Goal: Task Accomplishment & Management: Use online tool/utility

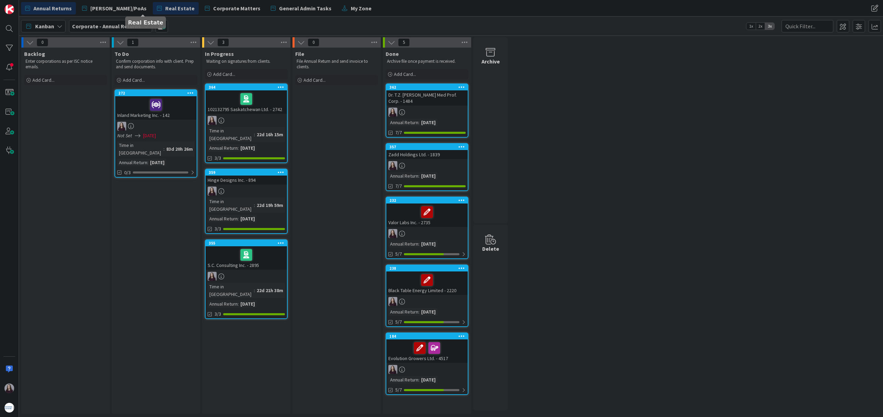
click at [165, 8] on span "Real Estate" at bounding box center [179, 8] width 29 height 8
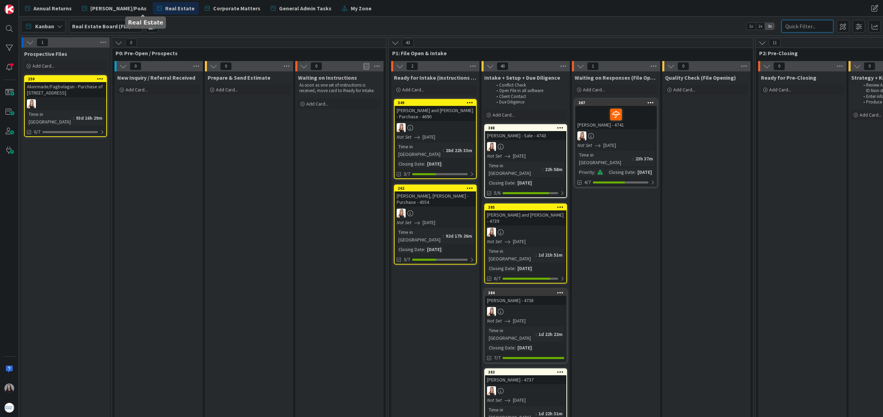
click at [802, 23] on input "text" at bounding box center [808, 26] width 52 height 12
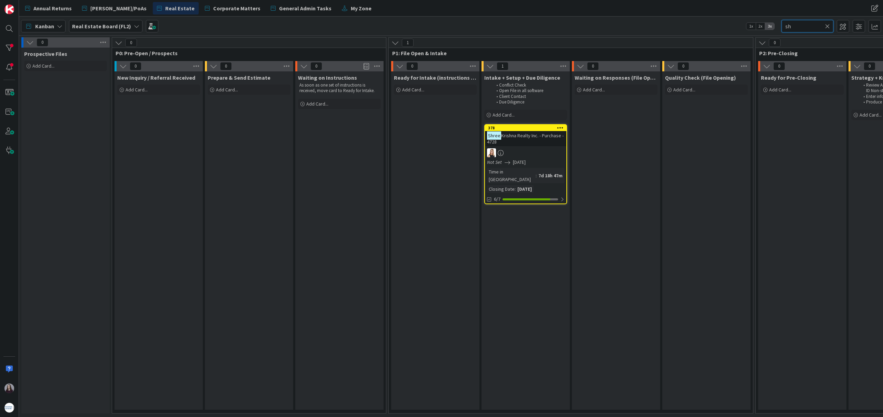
type input "s"
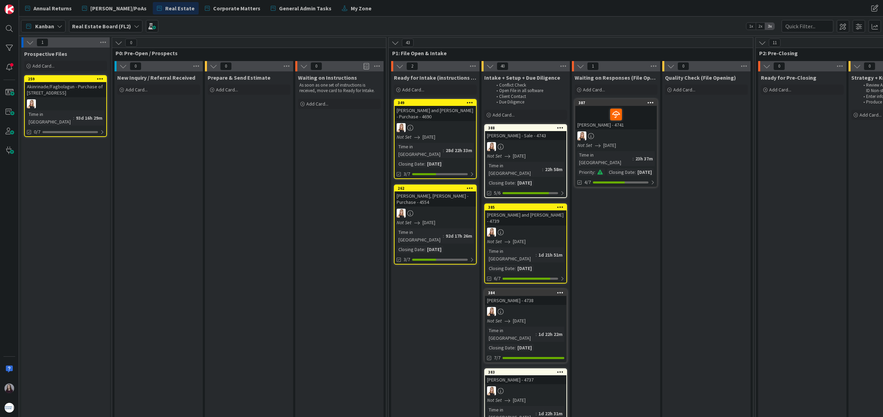
click at [640, 34] on div "Kanban Real Estate Board (FL2) 1x 2x 3x" at bounding box center [451, 26] width 864 height 19
click at [410, 9] on div "Annual Returns [PERSON_NAME]/PoAs Real Estate Corporate Matters General Admin T…" at bounding box center [320, 8] width 598 height 12
click at [823, 26] on input "text" at bounding box center [808, 26] width 52 height 12
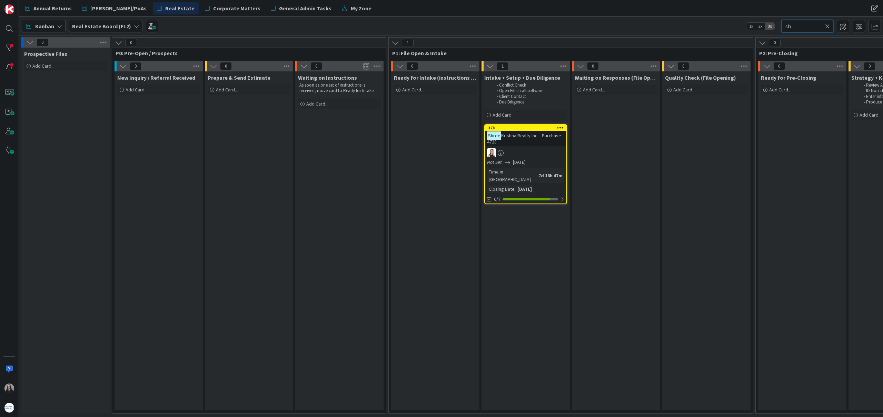
type input "s"
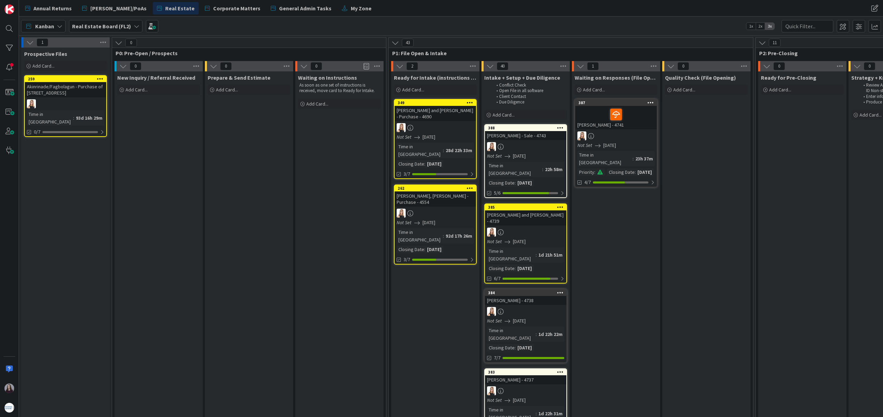
click at [680, 28] on div "Kanban Real Estate Board (FL2) 1x 2x 3x" at bounding box center [451, 26] width 864 height 19
click at [790, 27] on input "text" at bounding box center [808, 26] width 52 height 12
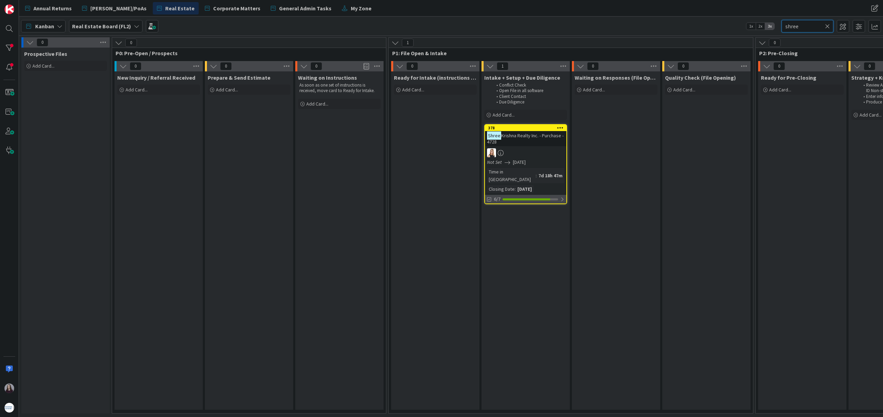
type input "shree"
click at [562, 197] on div at bounding box center [562, 200] width 4 height 6
click at [561, 197] on div at bounding box center [559, 200] width 5 height 6
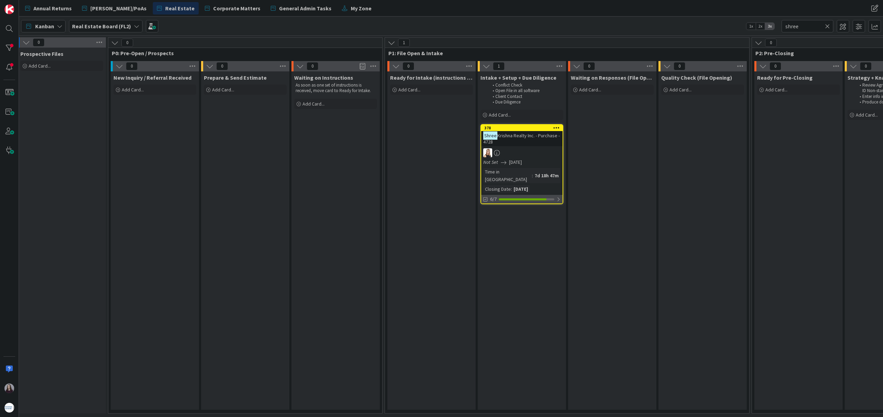
click at [556, 197] on div at bounding box center [558, 200] width 4 height 6
click at [496, 213] on div "Judgment search" at bounding box center [526, 216] width 70 height 6
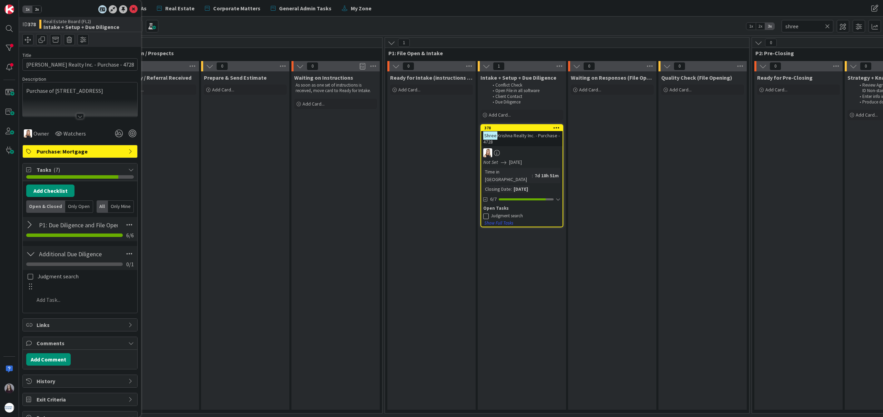
click at [488, 213] on icon at bounding box center [486, 216] width 6 height 6
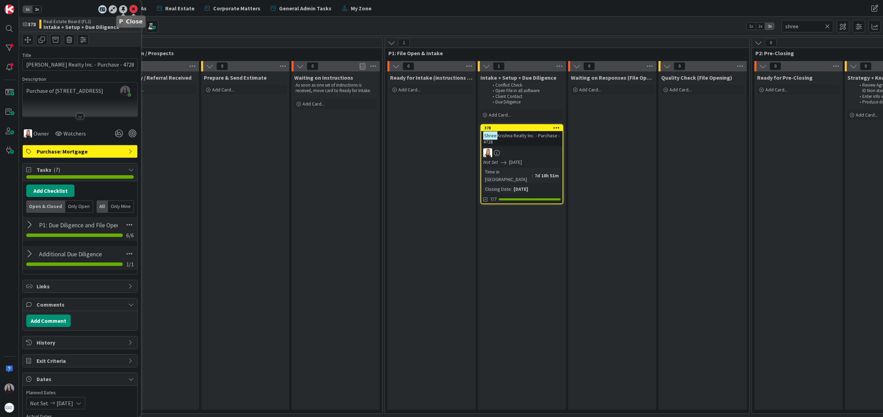
click at [130, 7] on icon at bounding box center [133, 9] width 8 height 8
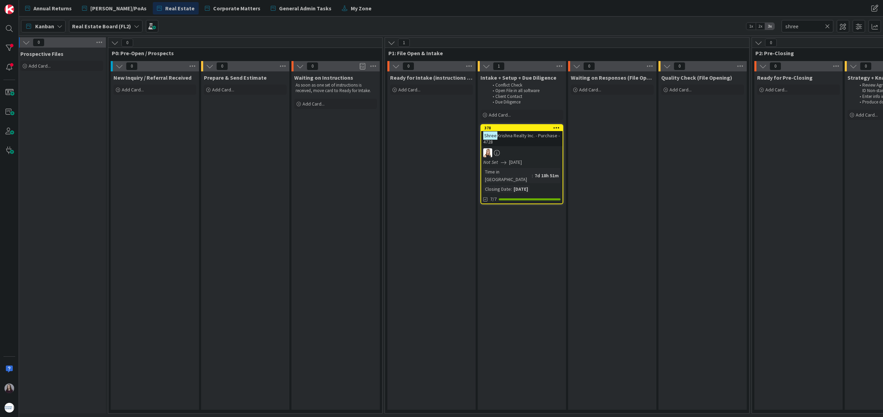
click at [827, 27] on icon at bounding box center [827, 26] width 5 height 6
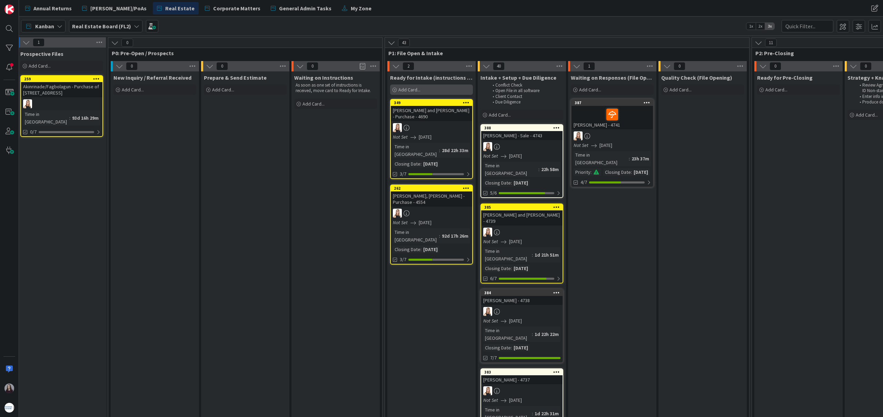
click at [424, 88] on div "Add Card..." at bounding box center [431, 90] width 83 height 10
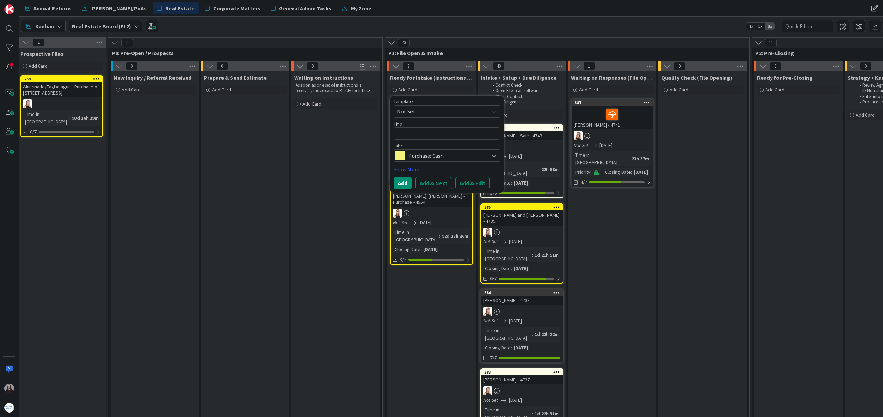
click at [458, 111] on span "Not Set" at bounding box center [440, 111] width 86 height 9
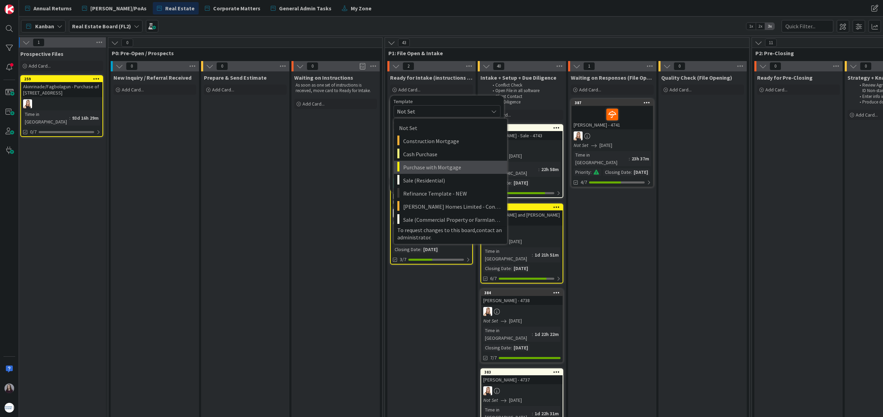
click at [456, 171] on span "Purchase with Mortgage" at bounding box center [452, 167] width 99 height 9
type textarea "x"
type textarea "Purchase with Mortgage"
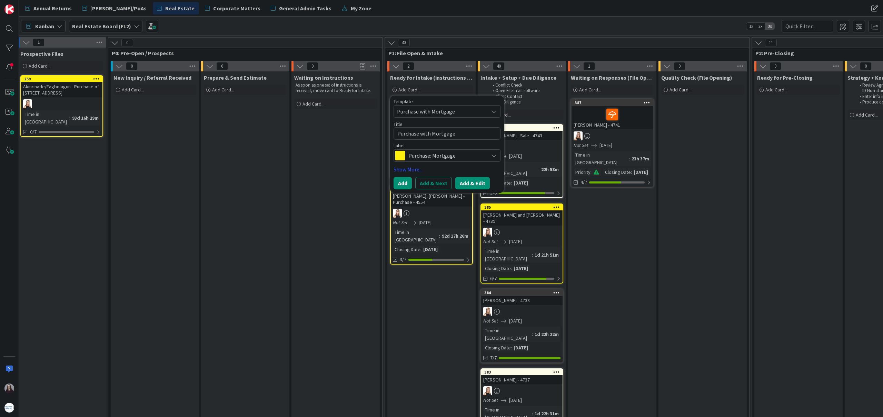
click at [463, 182] on button "Add & Edit" at bounding box center [472, 183] width 34 height 12
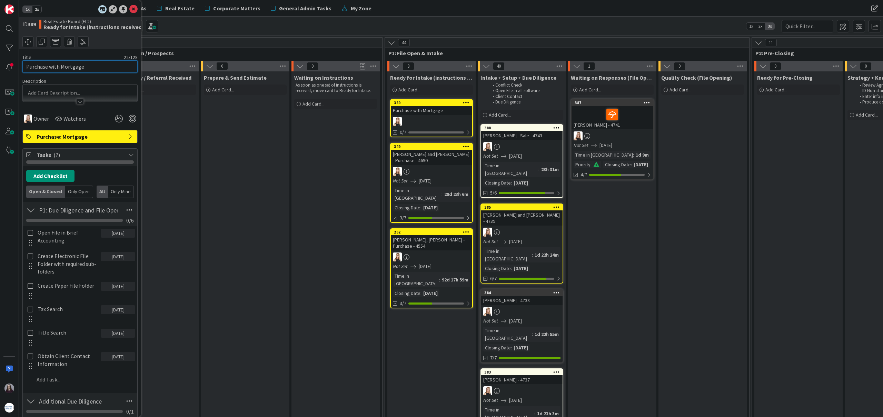
drag, startPoint x: 109, startPoint y: 66, endPoint x: 19, endPoint y: 70, distance: 90.5
click at [19, 70] on div "1x 2x ID 389 Real Estate Board (FL2) Ready for Intake (instructions received) T…" at bounding box center [80, 208] width 122 height 417
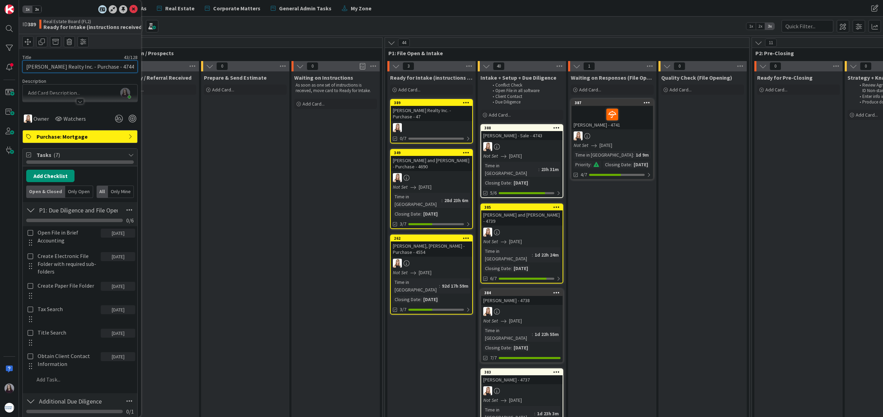
type input "[PERSON_NAME] Realty Inc. - Purchase - 4744"
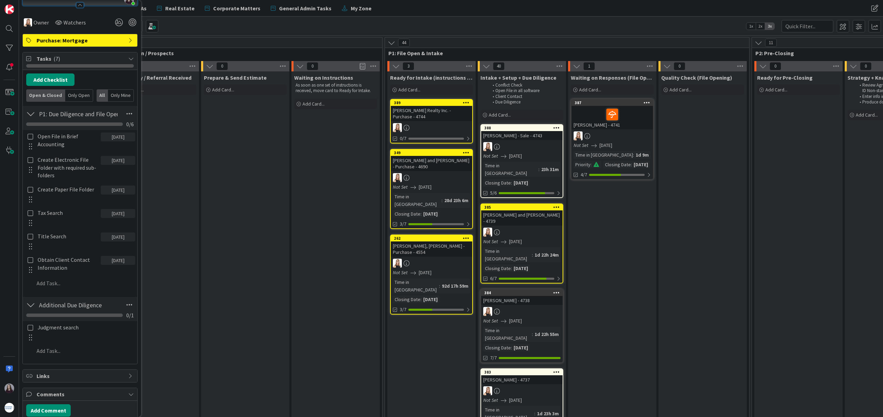
scroll to position [149, 0]
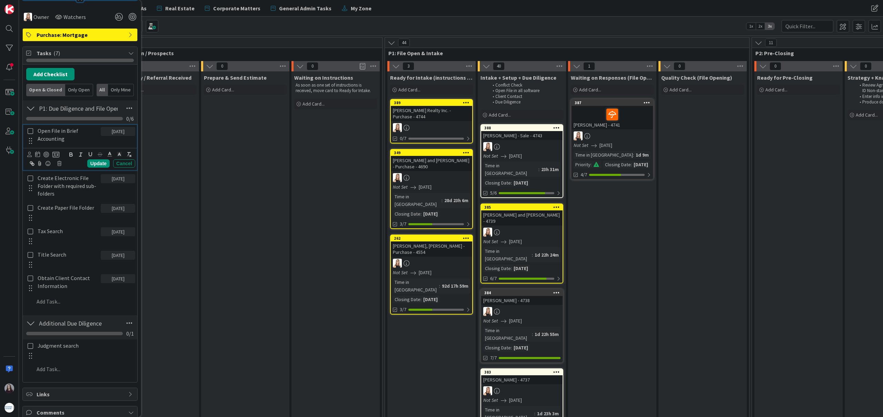
click at [31, 134] on icon at bounding box center [31, 131] width 6 height 6
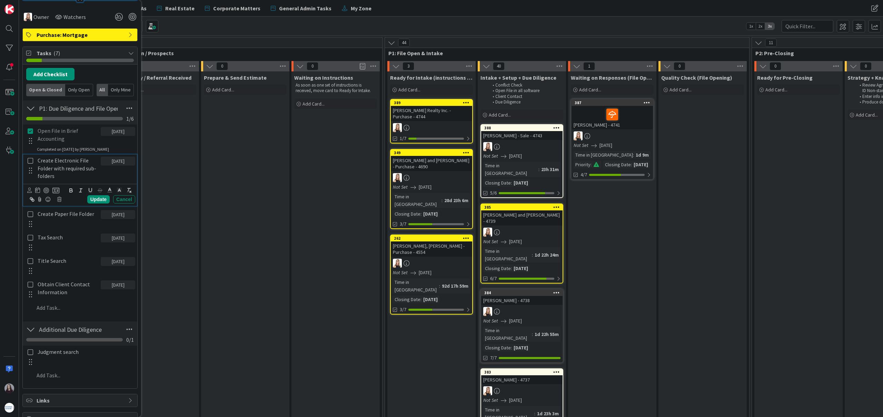
click at [31, 164] on icon at bounding box center [31, 161] width 6 height 6
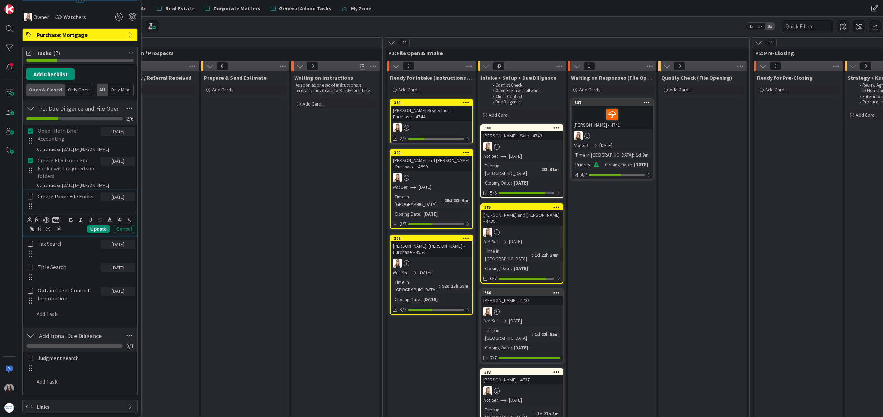
click at [30, 199] on icon at bounding box center [31, 197] width 6 height 6
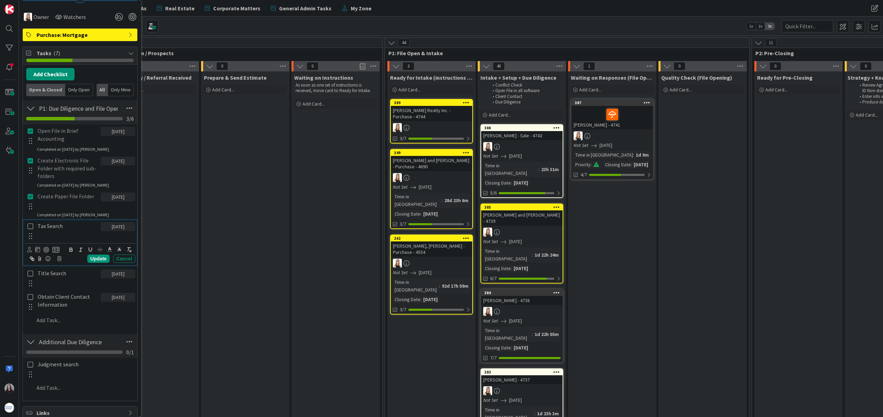
click at [30, 229] on icon at bounding box center [31, 226] width 6 height 6
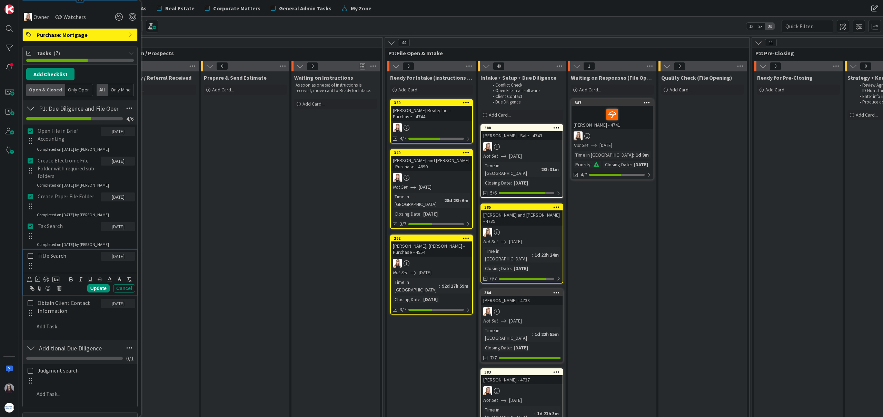
click at [30, 255] on icon at bounding box center [31, 256] width 6 height 6
click at [29, 287] on icon at bounding box center [31, 285] width 6 height 6
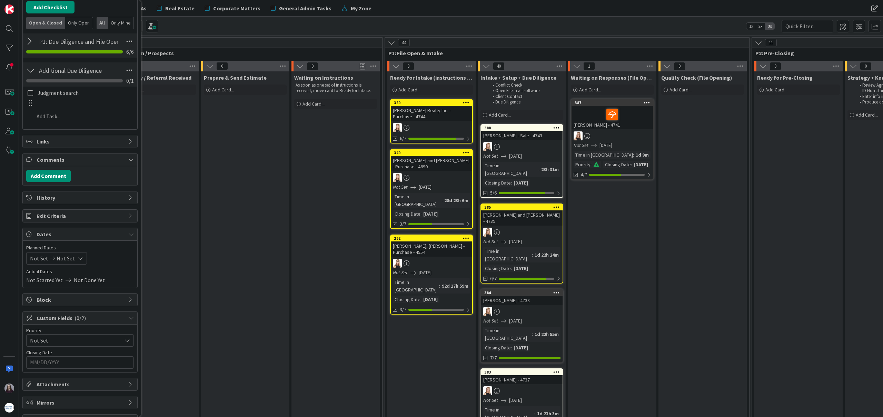
scroll to position [223, 0]
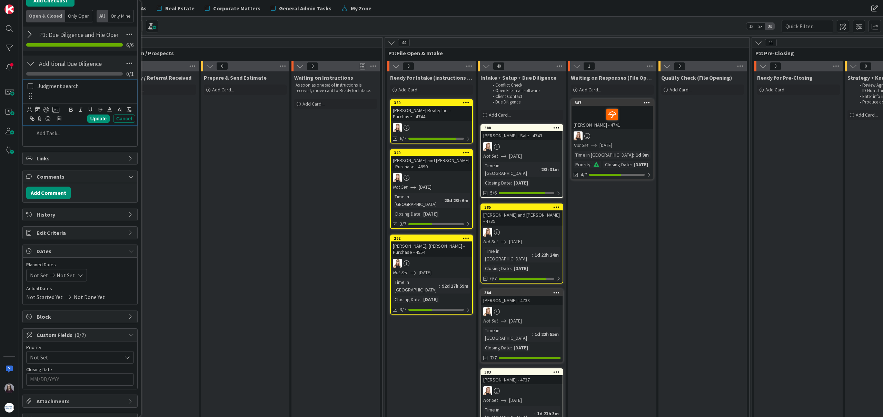
click at [30, 88] on icon at bounding box center [31, 86] width 6 height 6
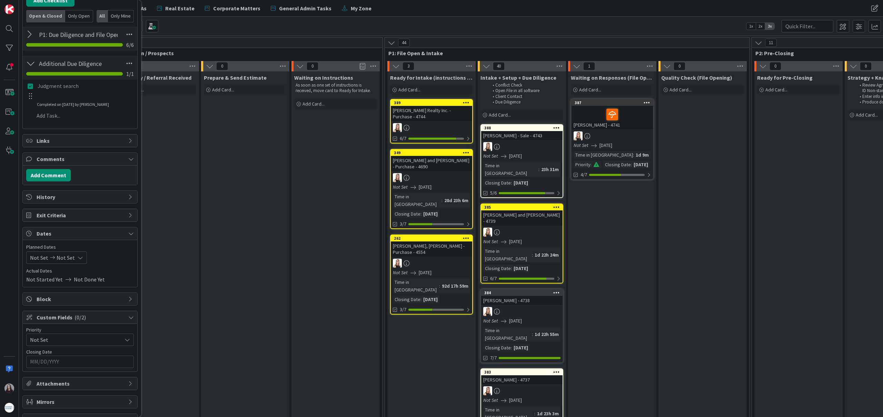
scroll to position [193, 0]
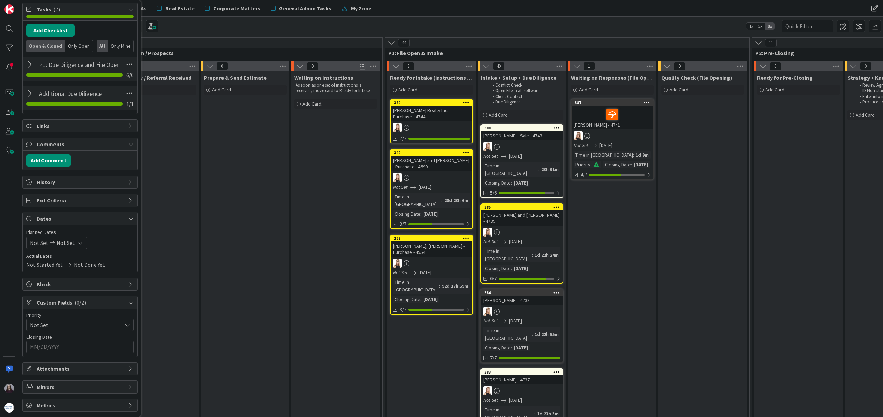
click at [78, 244] on icon at bounding box center [81, 243] width 6 height 6
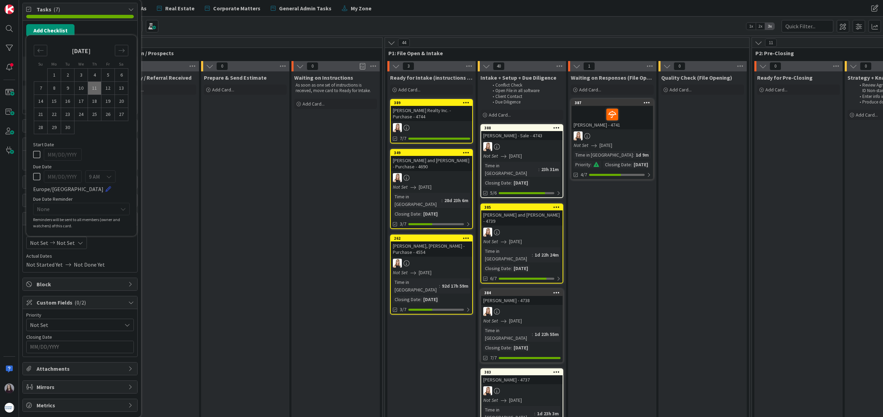
click at [74, 246] on div "Not Set Not Set" at bounding box center [56, 243] width 61 height 12
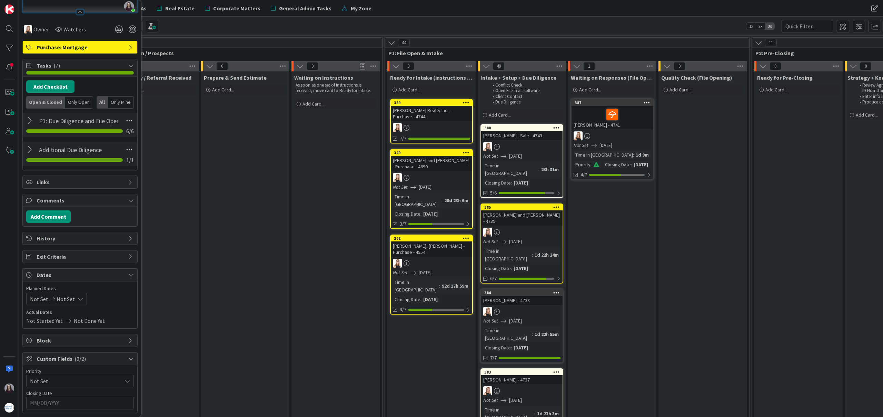
scroll to position [151, 0]
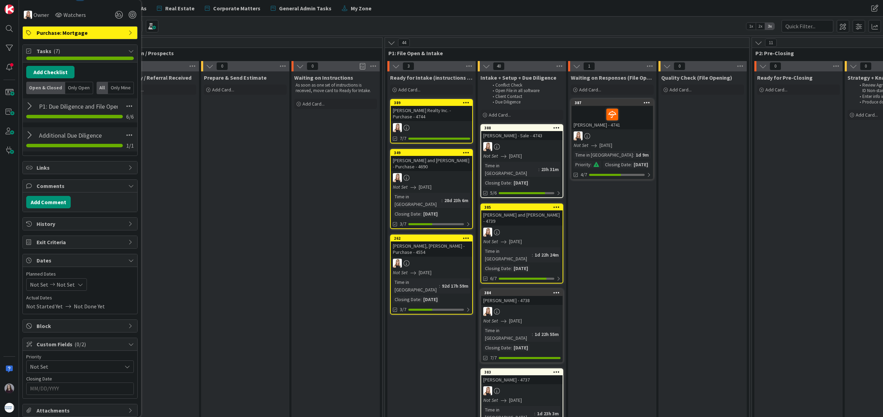
click at [71, 287] on span "Not Set" at bounding box center [66, 284] width 18 height 8
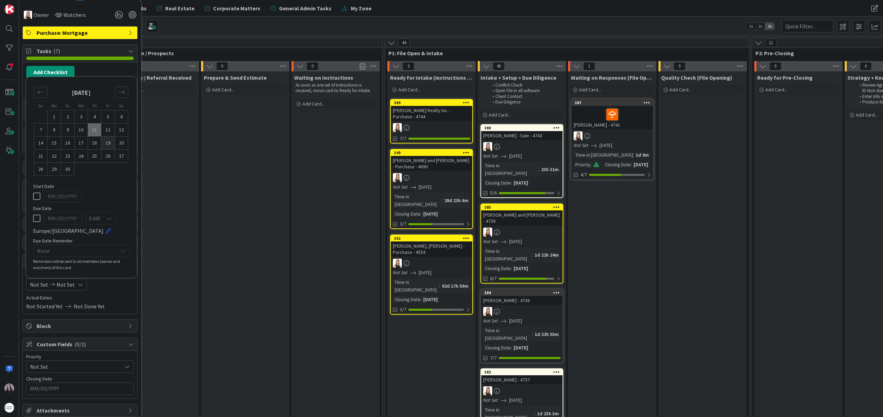
click at [109, 143] on td "19" at bounding box center [107, 143] width 13 height 13
type input "[DATE]"
click at [109, 143] on td "19" at bounding box center [107, 143] width 13 height 13
type input "[DATE]"
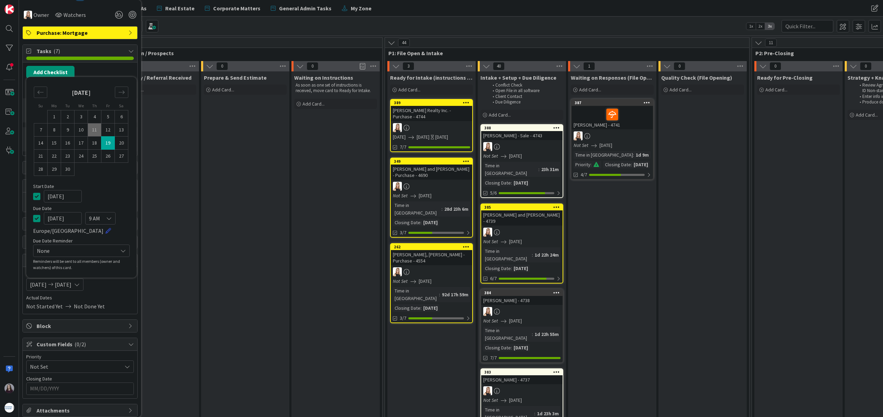
click at [38, 197] on icon at bounding box center [36, 196] width 7 height 8
click at [90, 389] on input "MM/DD/YYYY" at bounding box center [80, 389] width 100 height 12
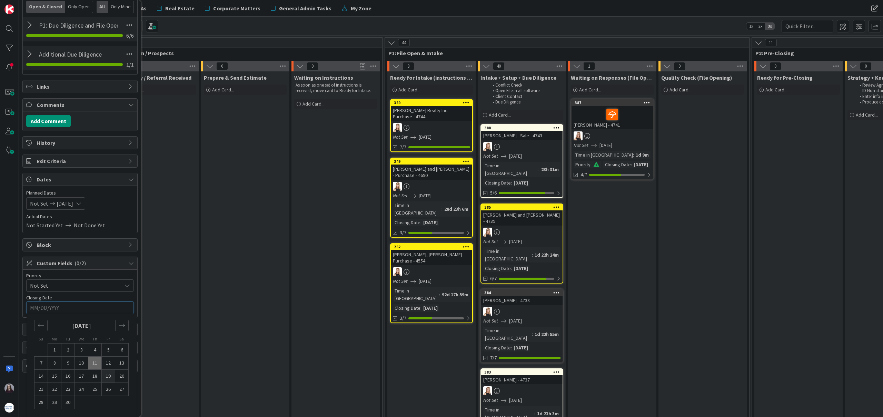
click at [111, 378] on td "19" at bounding box center [108, 376] width 13 height 13
type input "[DATE]"
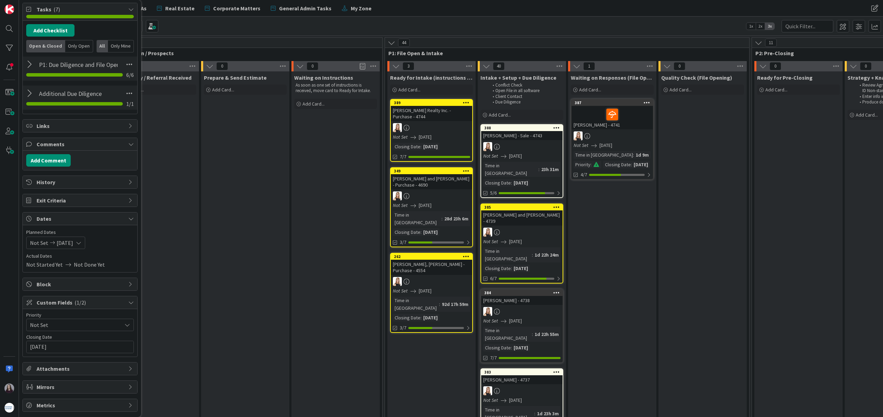
scroll to position [0, 0]
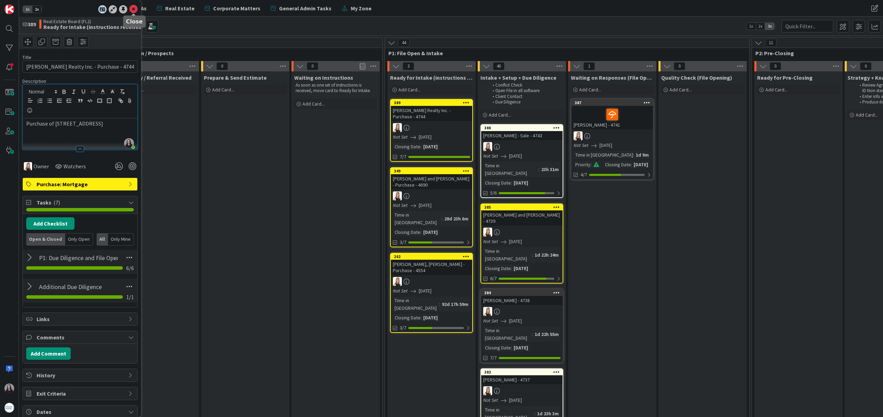
click at [129, 8] on icon at bounding box center [133, 9] width 8 height 8
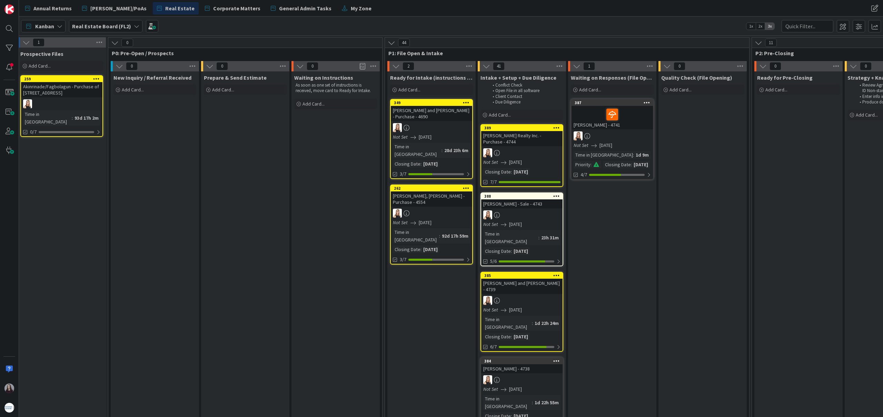
drag, startPoint x: 419, startPoint y: 102, endPoint x: 305, endPoint y: 415, distance: 332.4
